Goal: Task Accomplishment & Management: Manage account settings

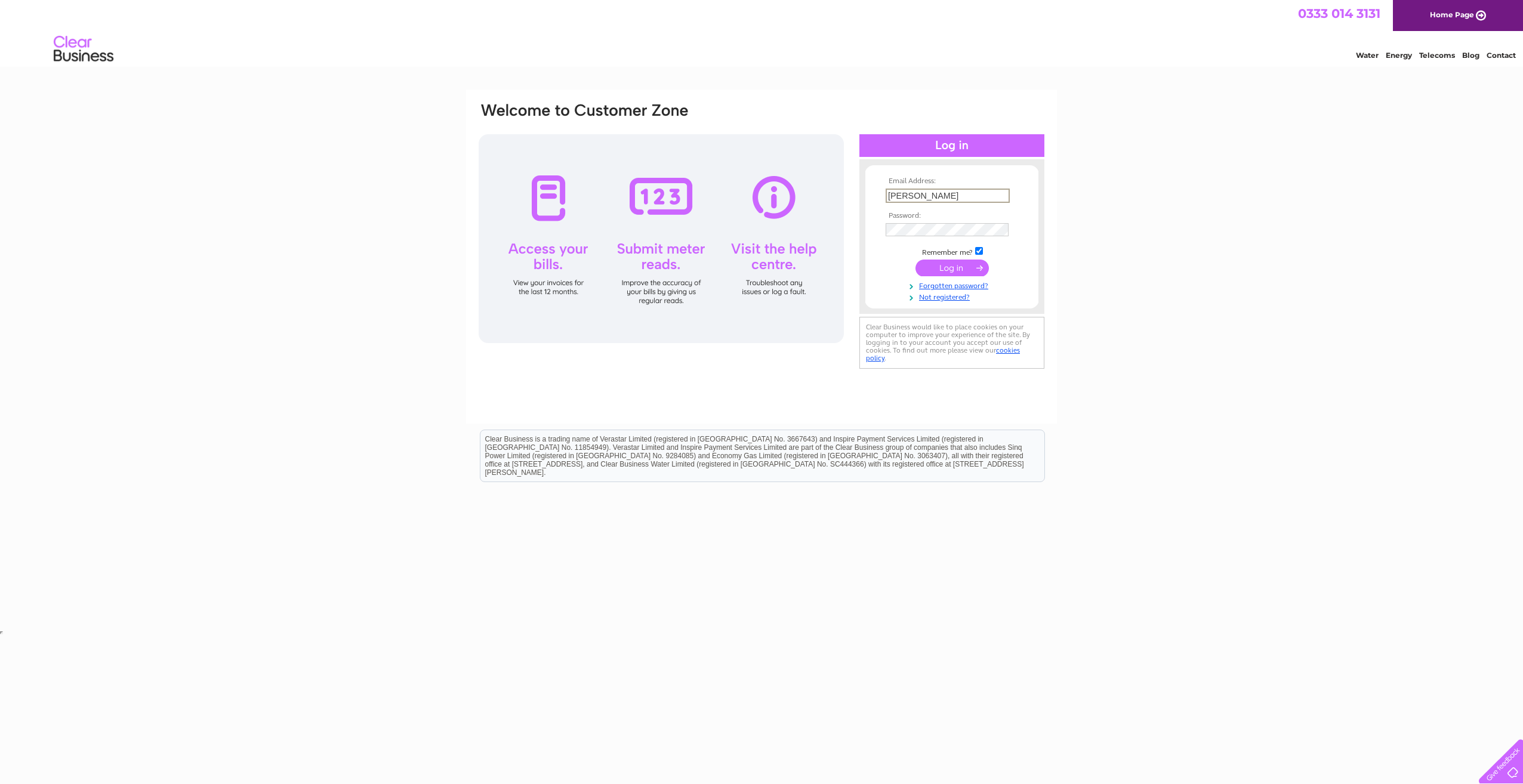
type input "hannah@apardion.co.uk"
click at [915, 259] on input "submit" at bounding box center [952, 268] width 73 height 17
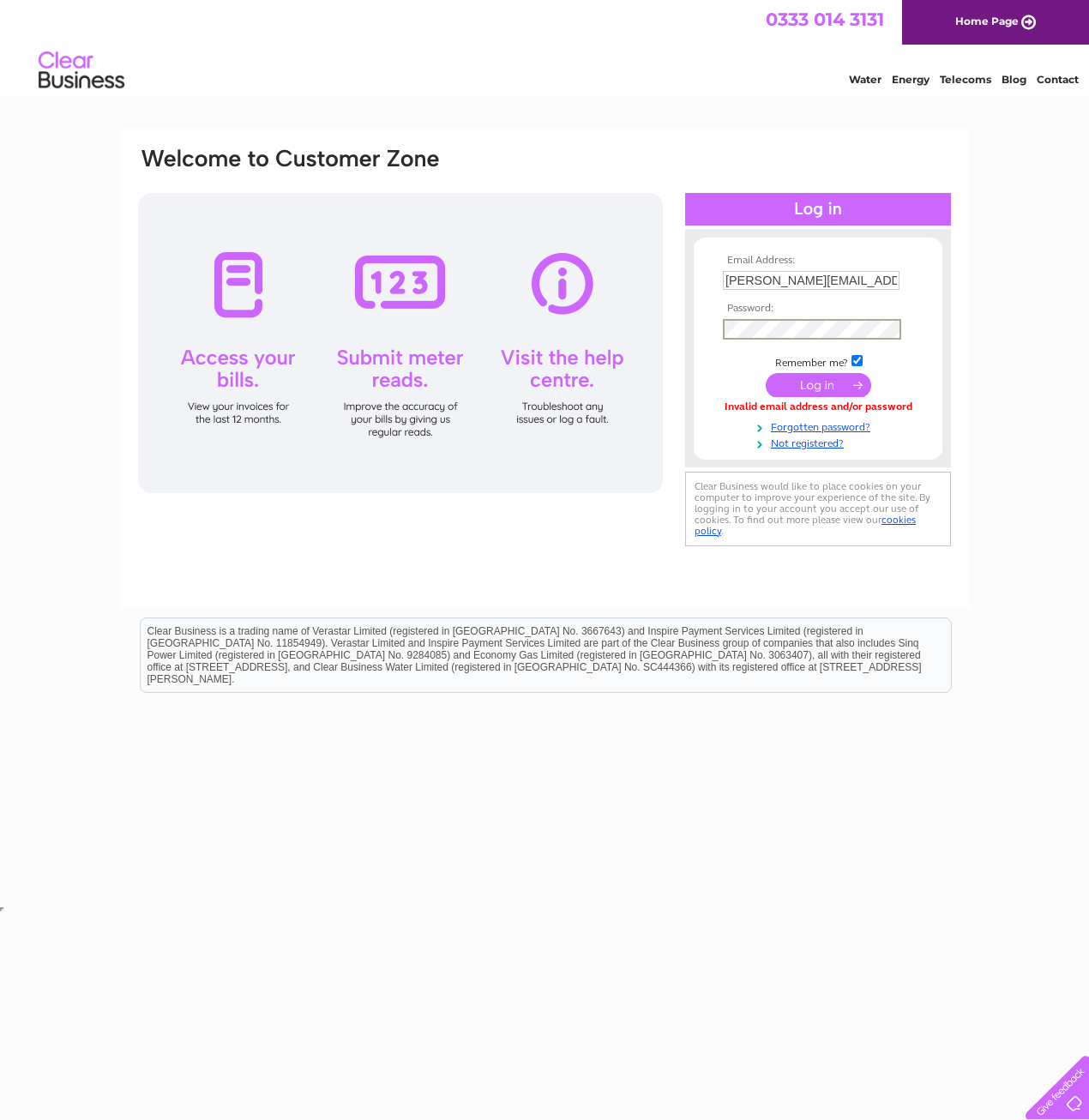
click at [766, 373] on input "submit" at bounding box center [819, 385] width 105 height 24
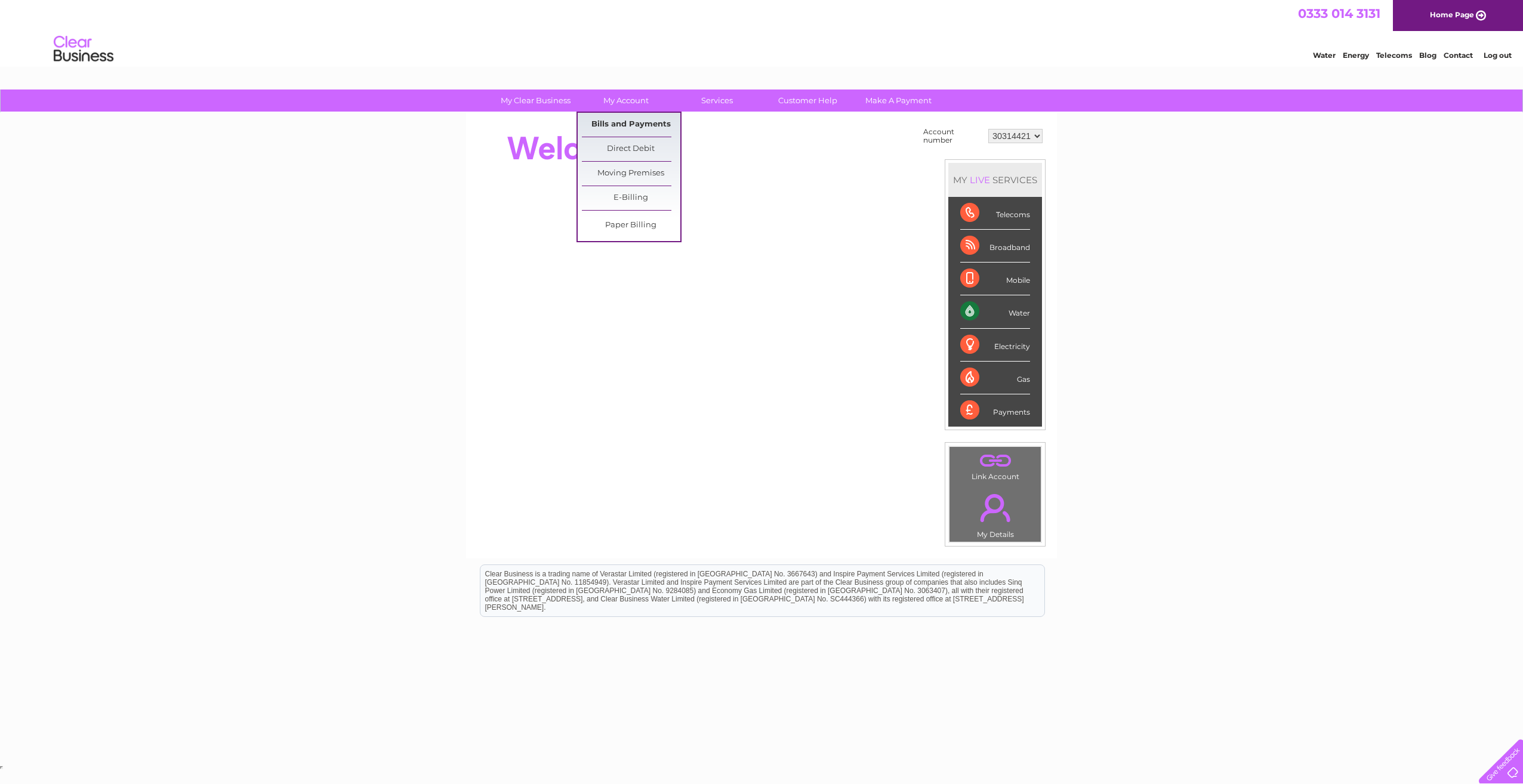
click at [620, 124] on link "Bills and Payments" at bounding box center [631, 125] width 98 height 24
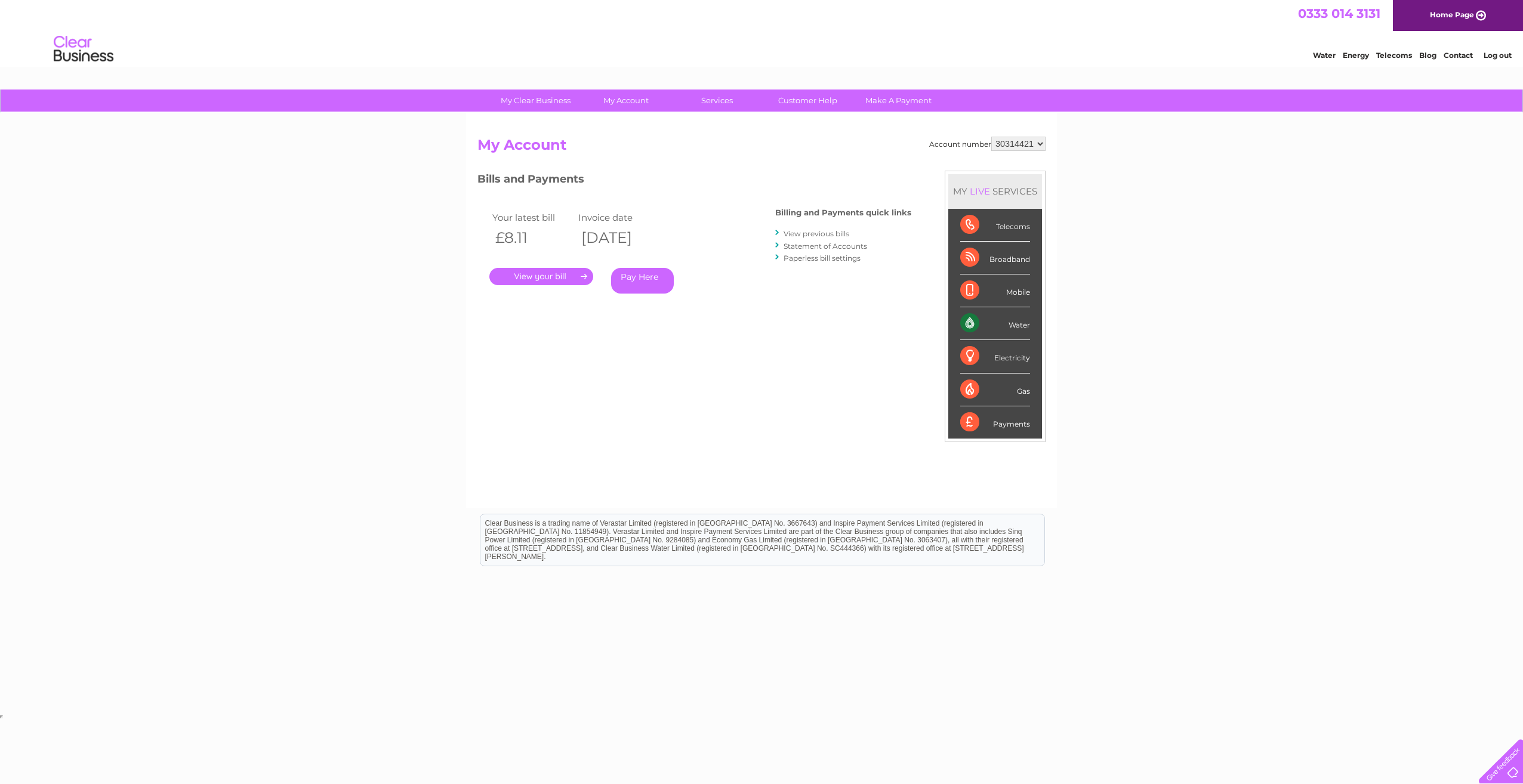
click at [553, 275] on link "." at bounding box center [541, 276] width 104 height 17
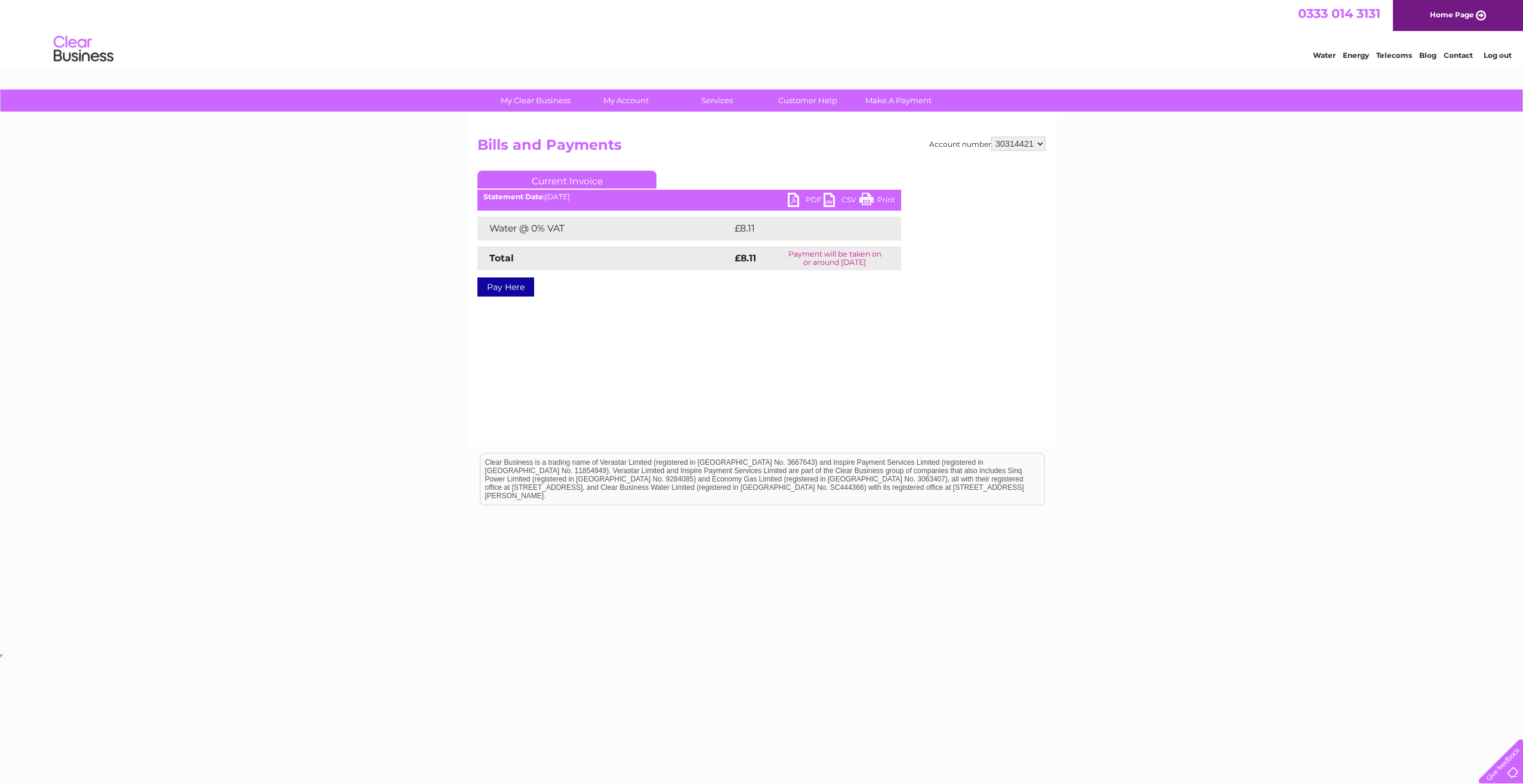
click at [803, 199] on link "PDF" at bounding box center [806, 201] width 36 height 17
